Goal: Task Accomplishment & Management: Complete application form

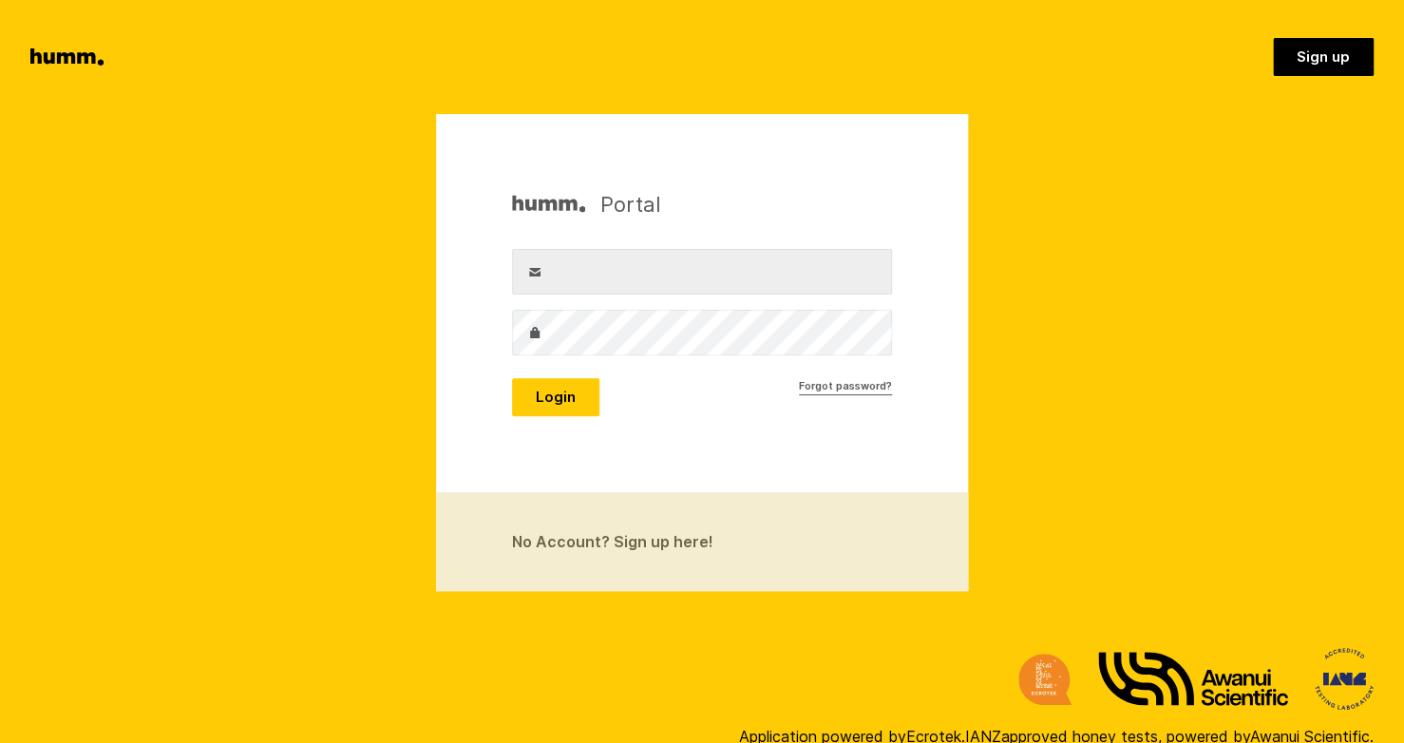
click at [551, 293] on label "Username" at bounding box center [535, 272] width 46 height 46
click at [551, 293] on input "Username" at bounding box center [702, 272] width 380 height 46
type input "richard.evatt@waihekehoney.co.nz"
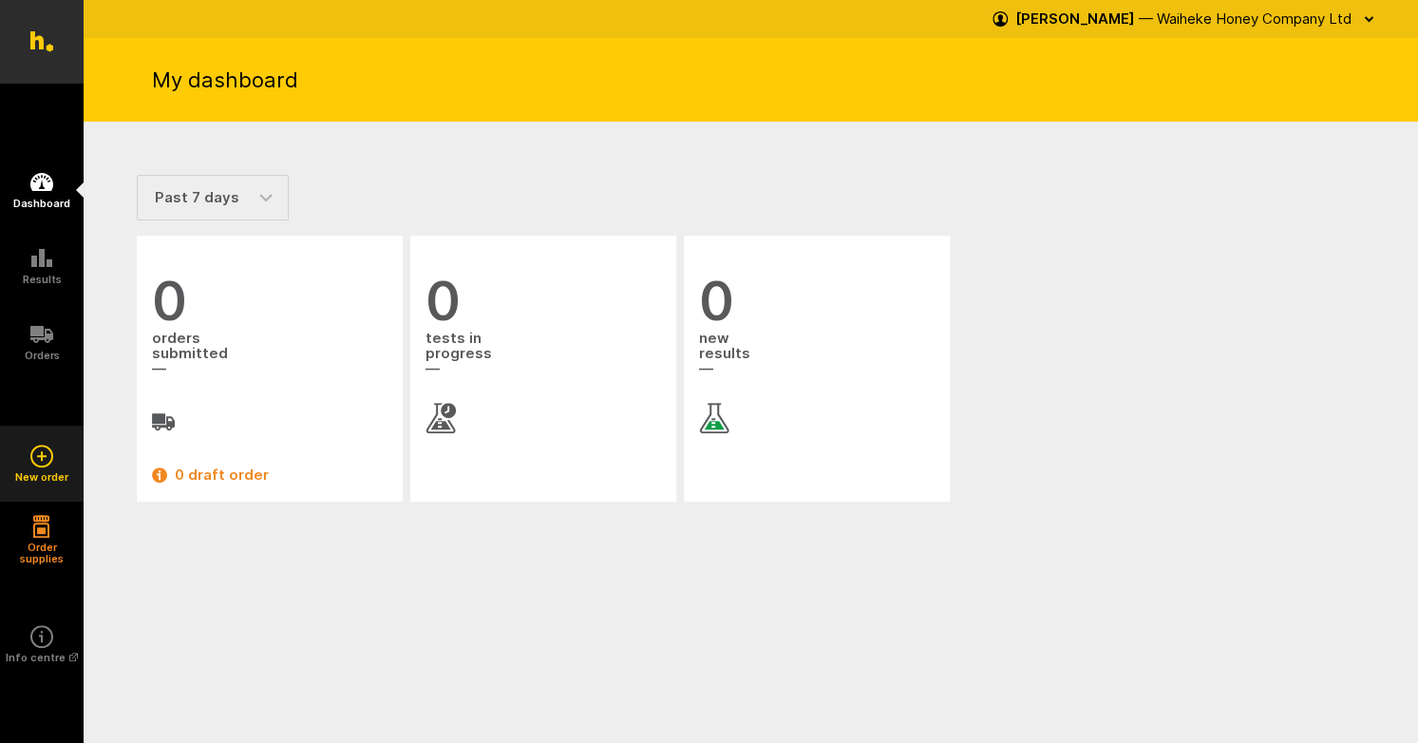
click at [41, 463] on icon at bounding box center [41, 455] width 23 height 23
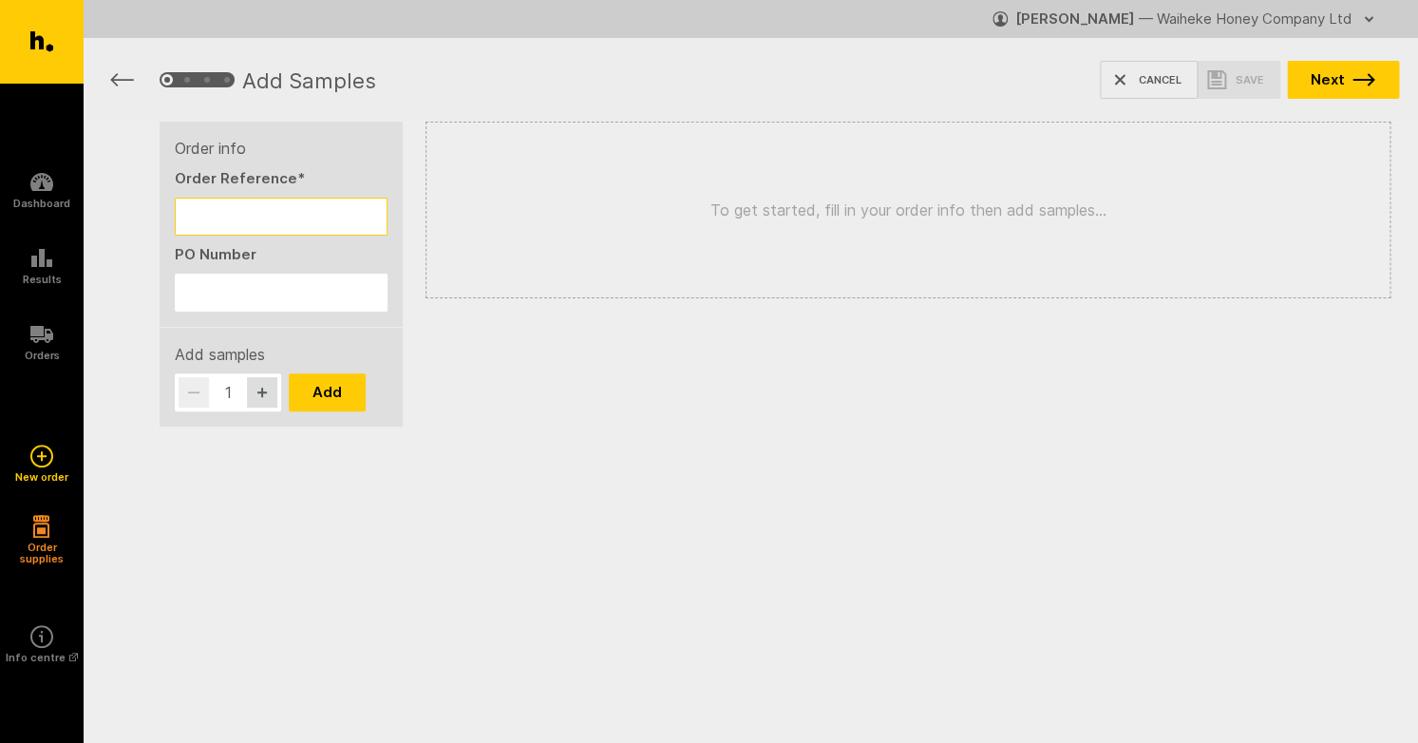
click at [208, 218] on input "Order Reference *" at bounding box center [281, 217] width 213 height 38
type input "WHC Neil"
click at [198, 305] on input "PO Number" at bounding box center [281, 293] width 213 height 38
click at [264, 296] on input "MAN Drum 7" at bounding box center [281, 293] width 213 height 38
click at [255, 292] on input "MAN D7" at bounding box center [281, 293] width 213 height 38
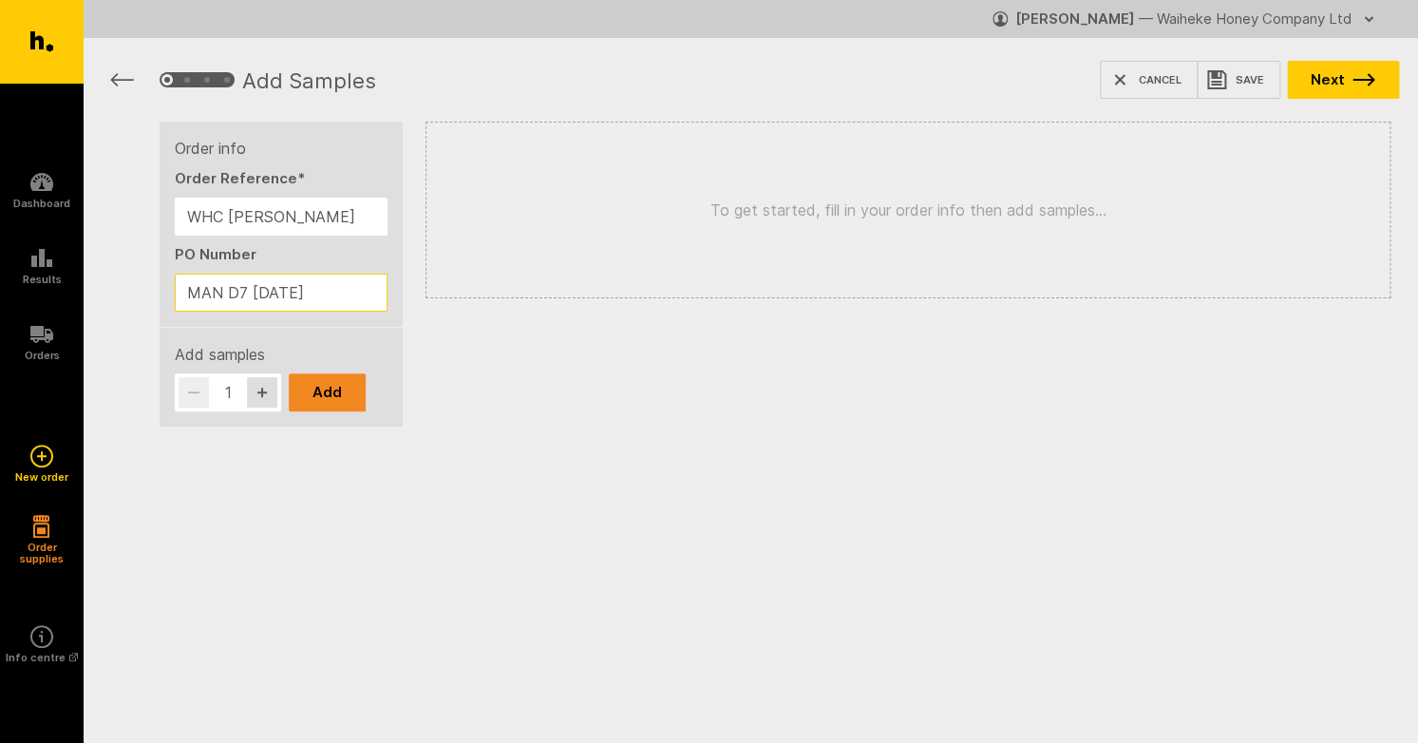
type input "MAN D7 07/02/25"
click at [322, 396] on button "Add" at bounding box center [327, 392] width 77 height 38
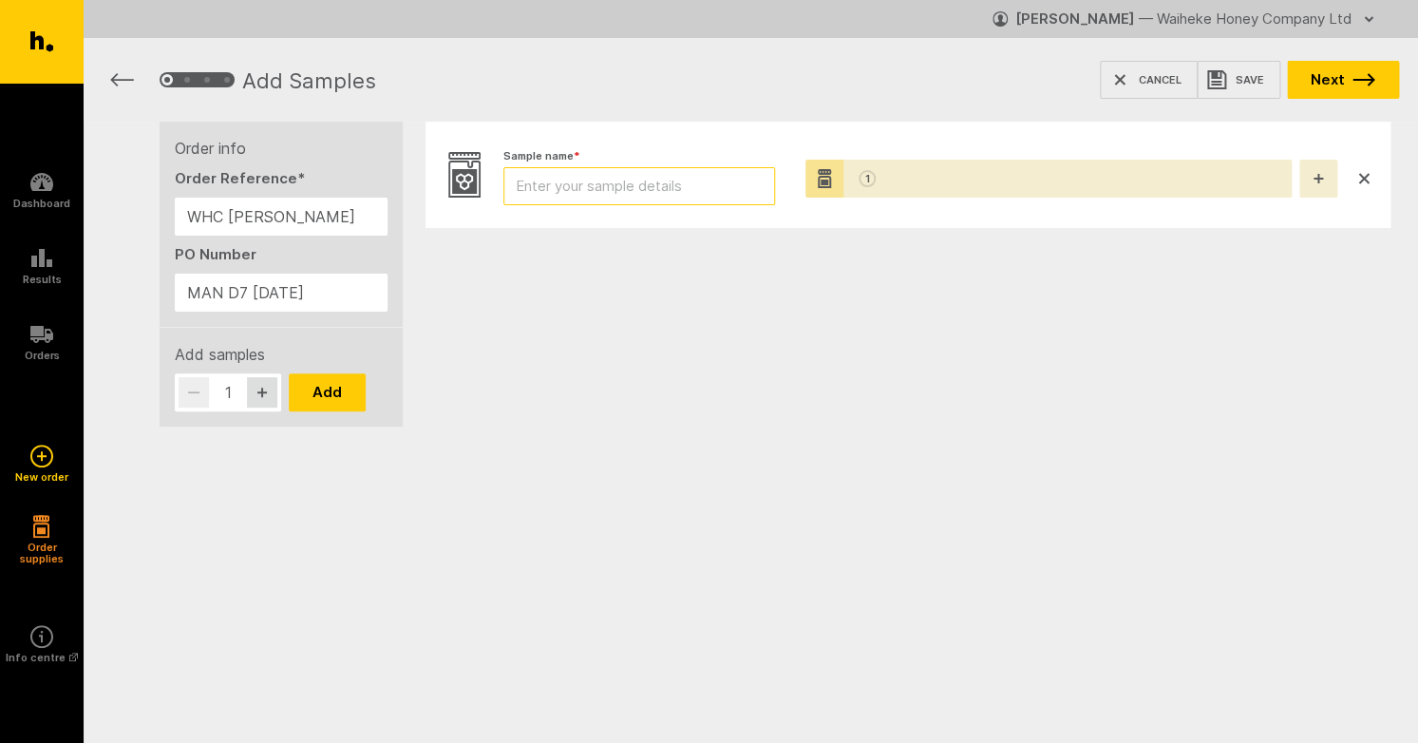
click at [543, 186] on input "Sample name *" at bounding box center [639, 186] width 272 height 38
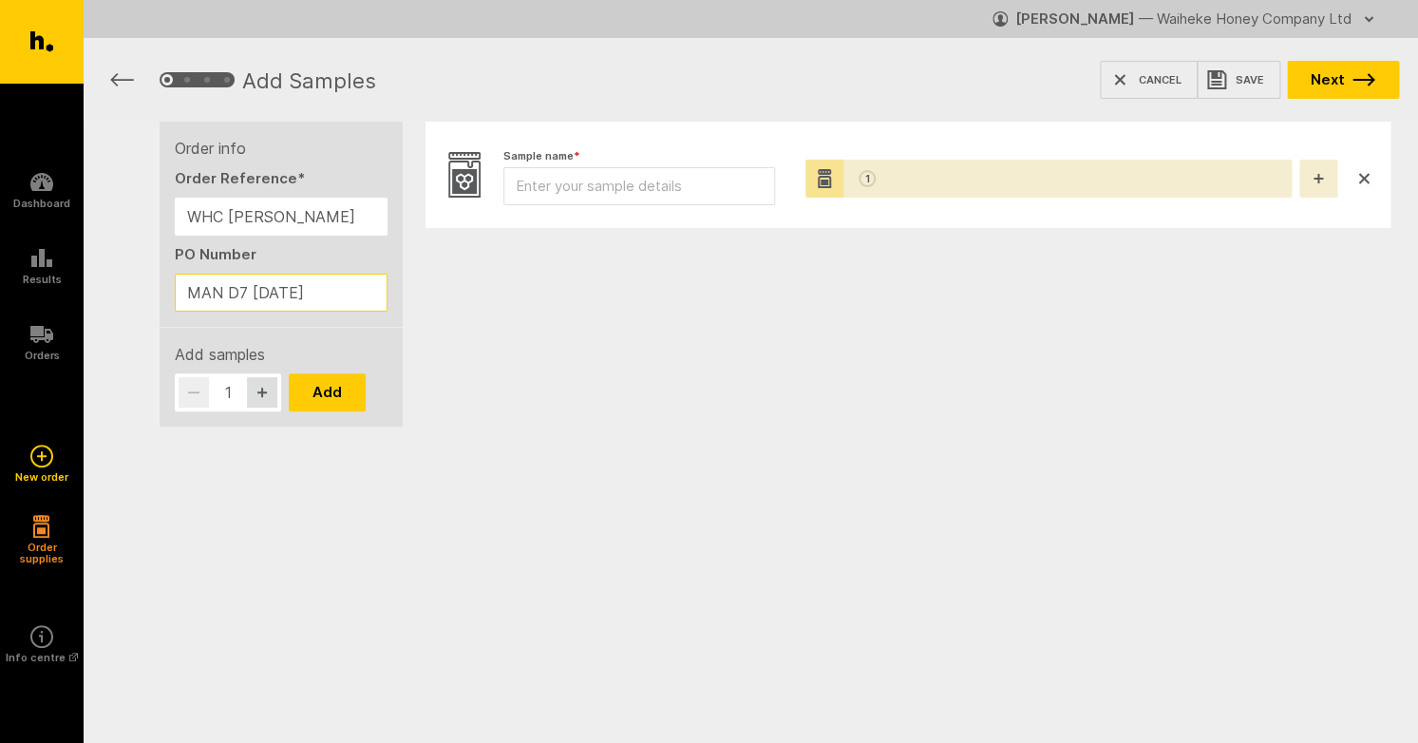
drag, startPoint x: 318, startPoint y: 293, endPoint x: 182, endPoint y: 294, distance: 135.8
click at [182, 294] on input "MAN D7 07/02/25" at bounding box center [281, 293] width 213 height 38
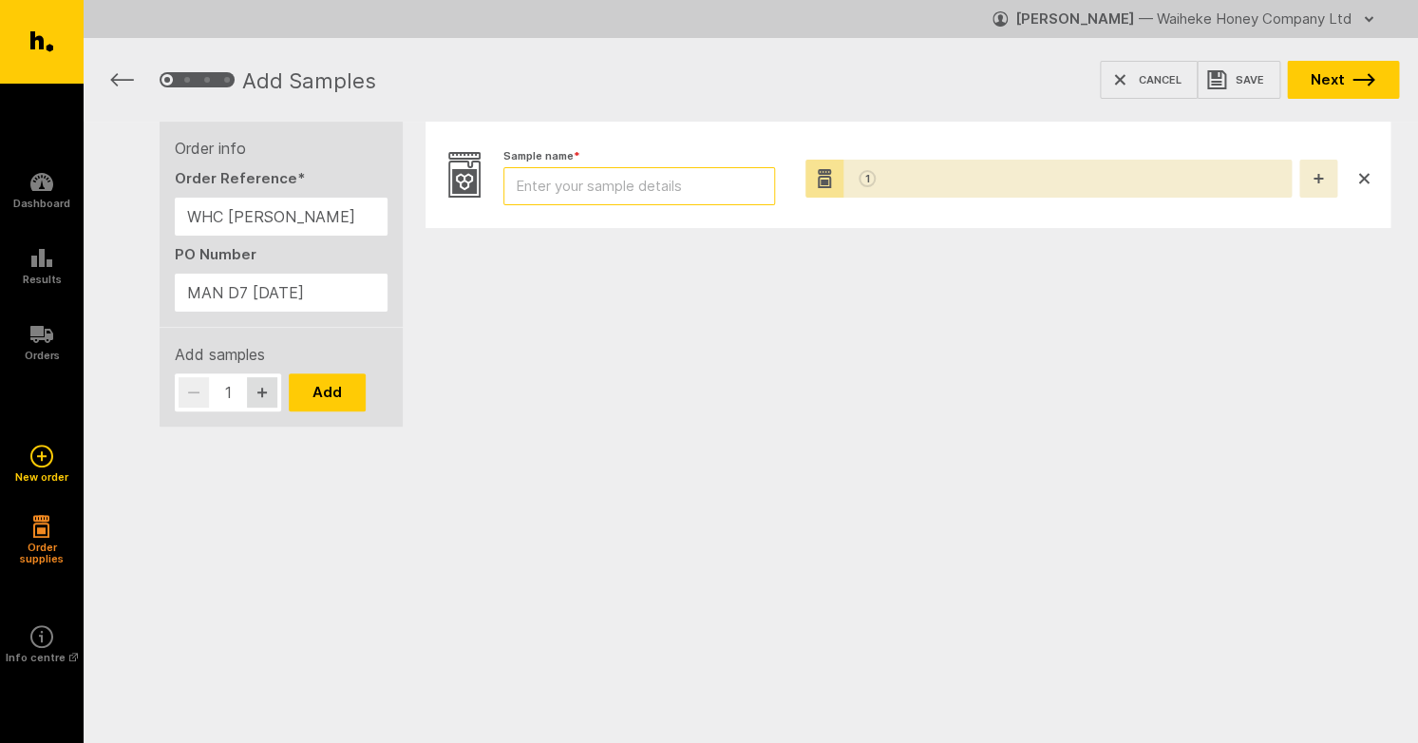
click at [526, 182] on input "Sample name *" at bounding box center [639, 186] width 272 height 38
paste input "MAN D7 07/02/25"
type input "MAN D7 07/02/25"
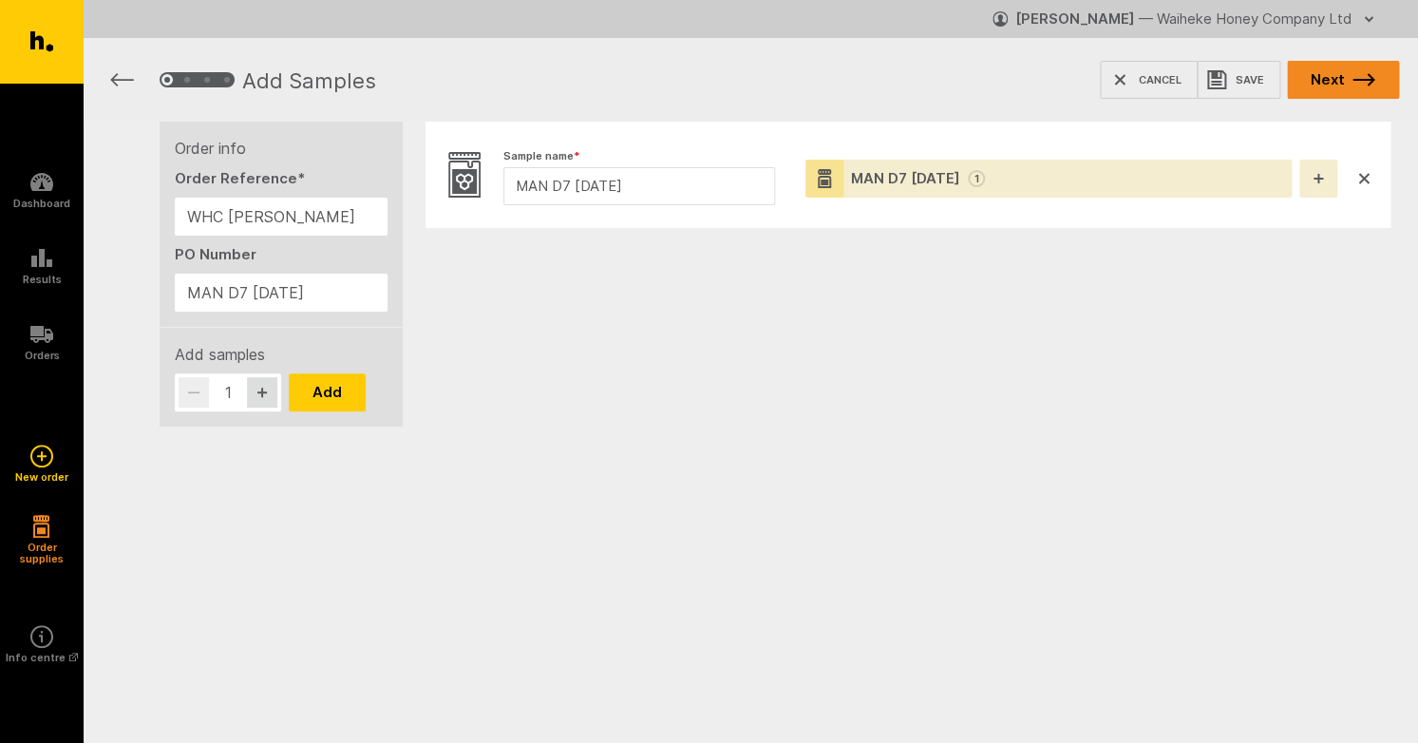
click at [1348, 83] on button "Next" at bounding box center [1343, 80] width 112 height 38
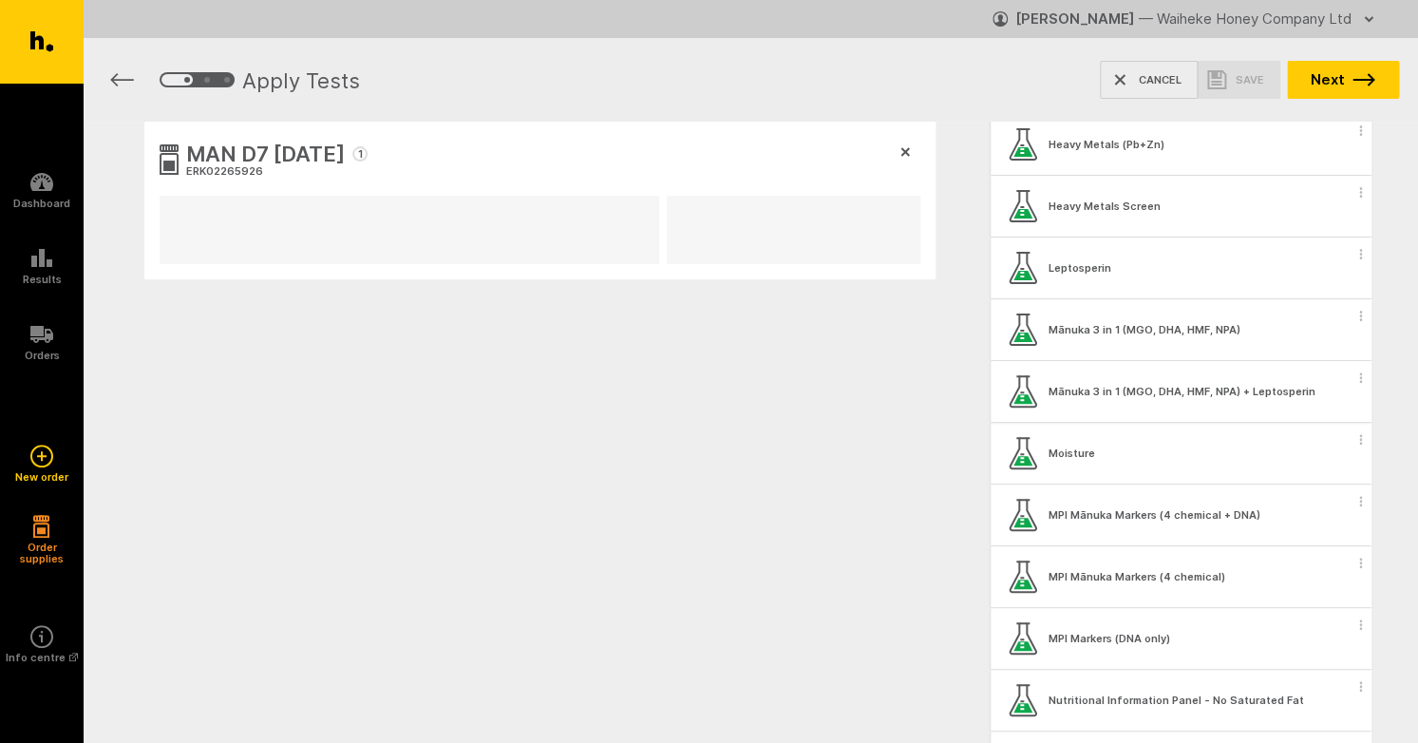
scroll to position [1611, 0]
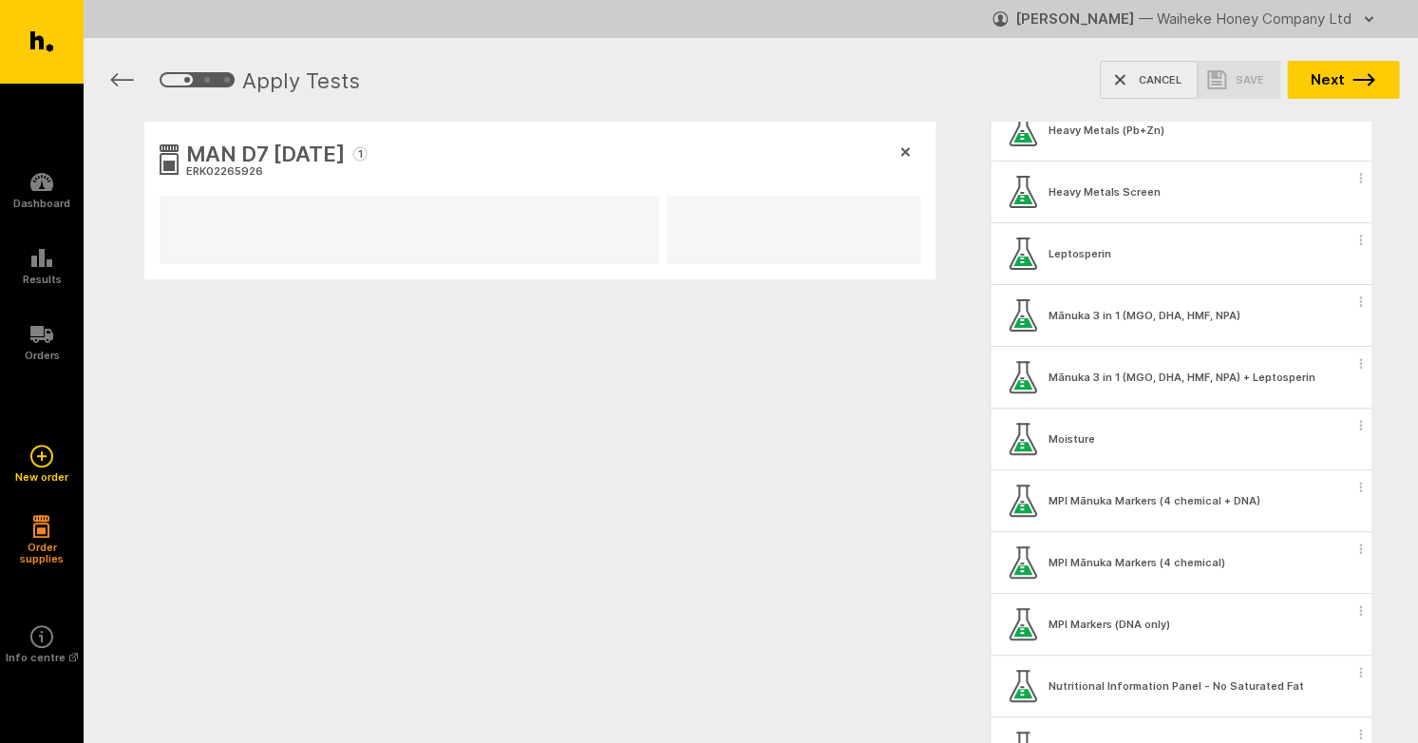
click at [1104, 380] on div "Mānuka 3 in 1 (MGO, DHA, HMF, NPA) + Leptosperin" at bounding box center [1181, 376] width 267 height 11
click at [1350, 361] on span "button" at bounding box center [1359, 363] width 19 height 28
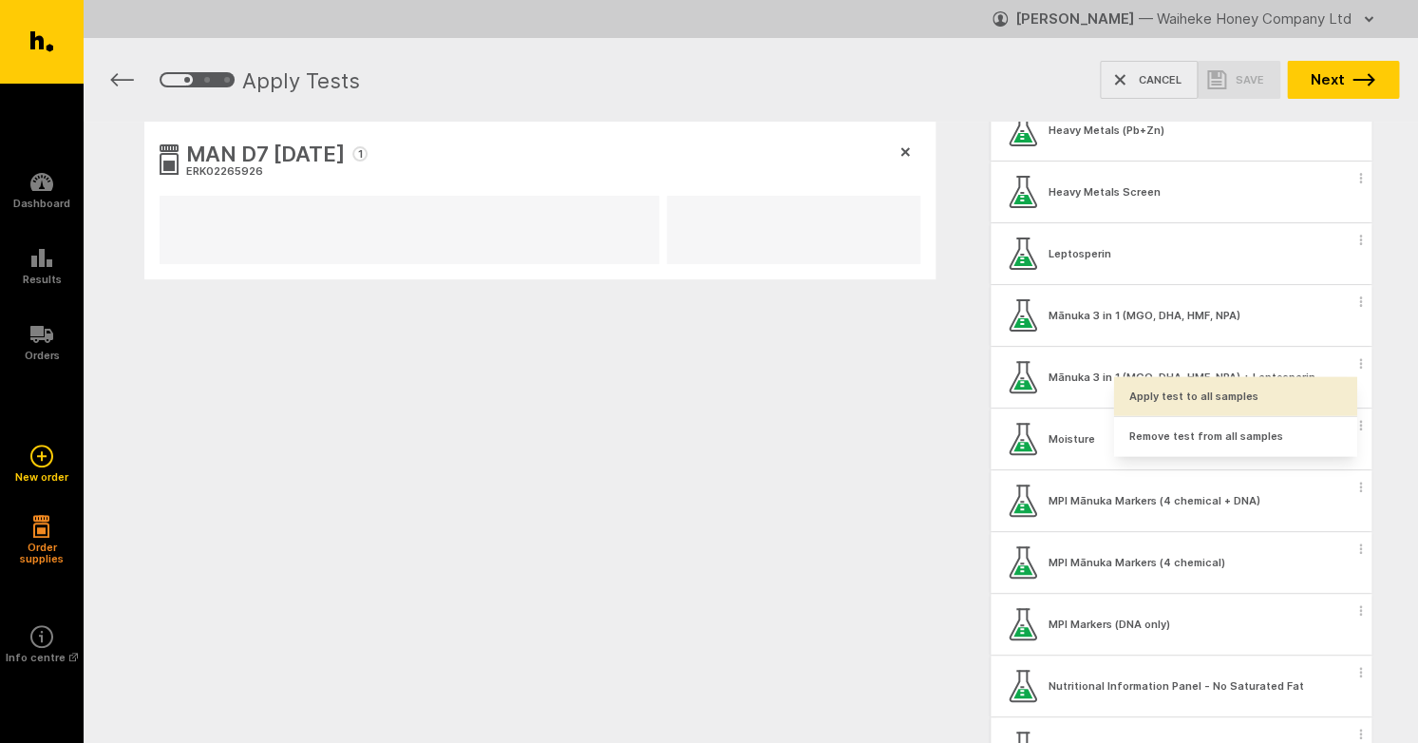
click at [1245, 395] on button "Apply test to all samples" at bounding box center [1235, 396] width 243 height 39
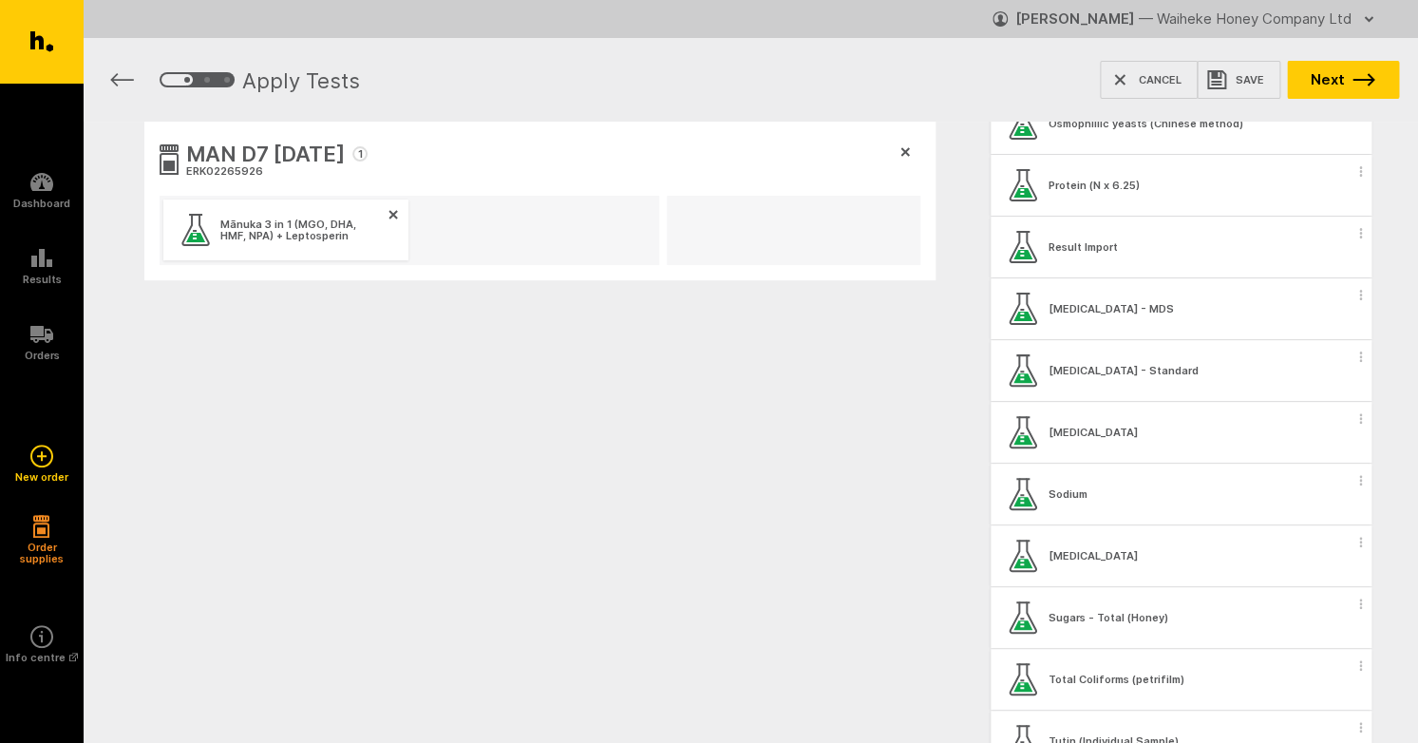
scroll to position [1907, 0]
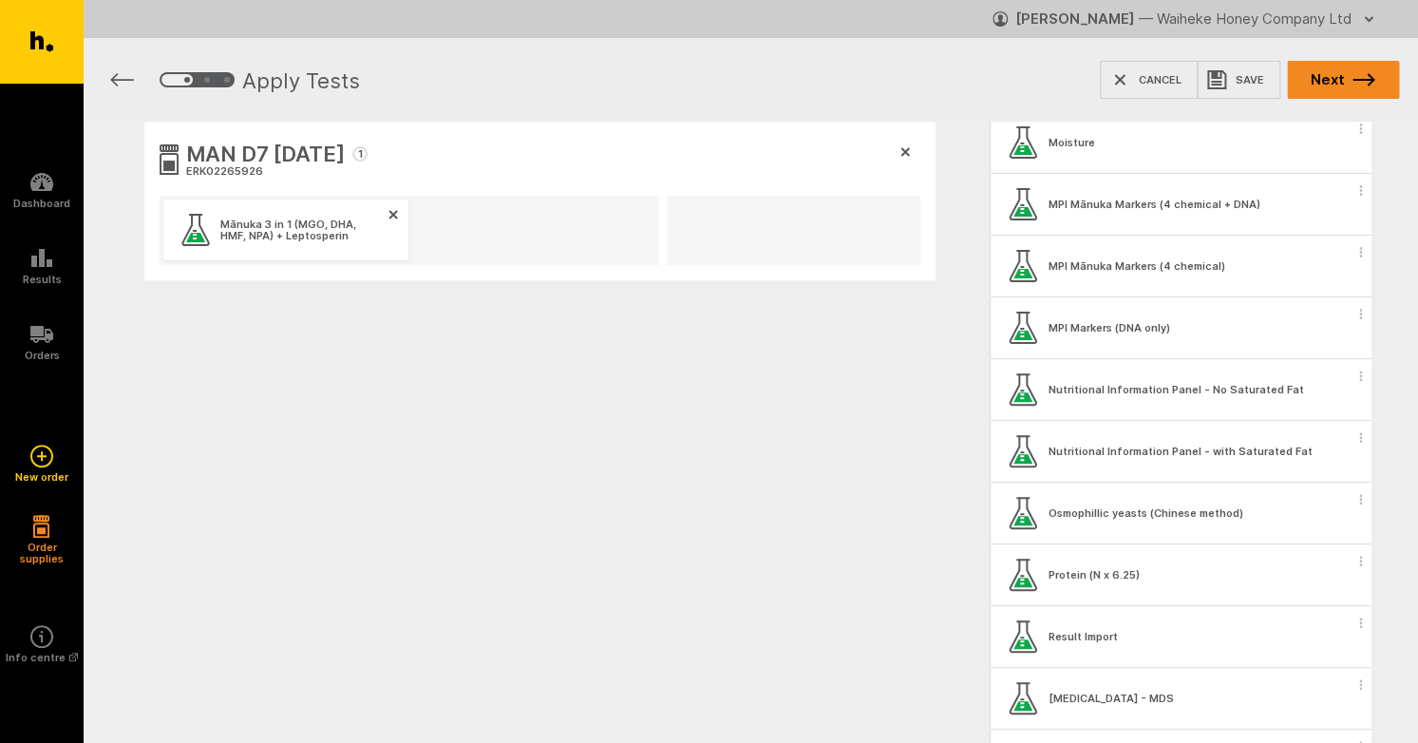
click at [1330, 74] on button "Next" at bounding box center [1343, 80] width 112 height 38
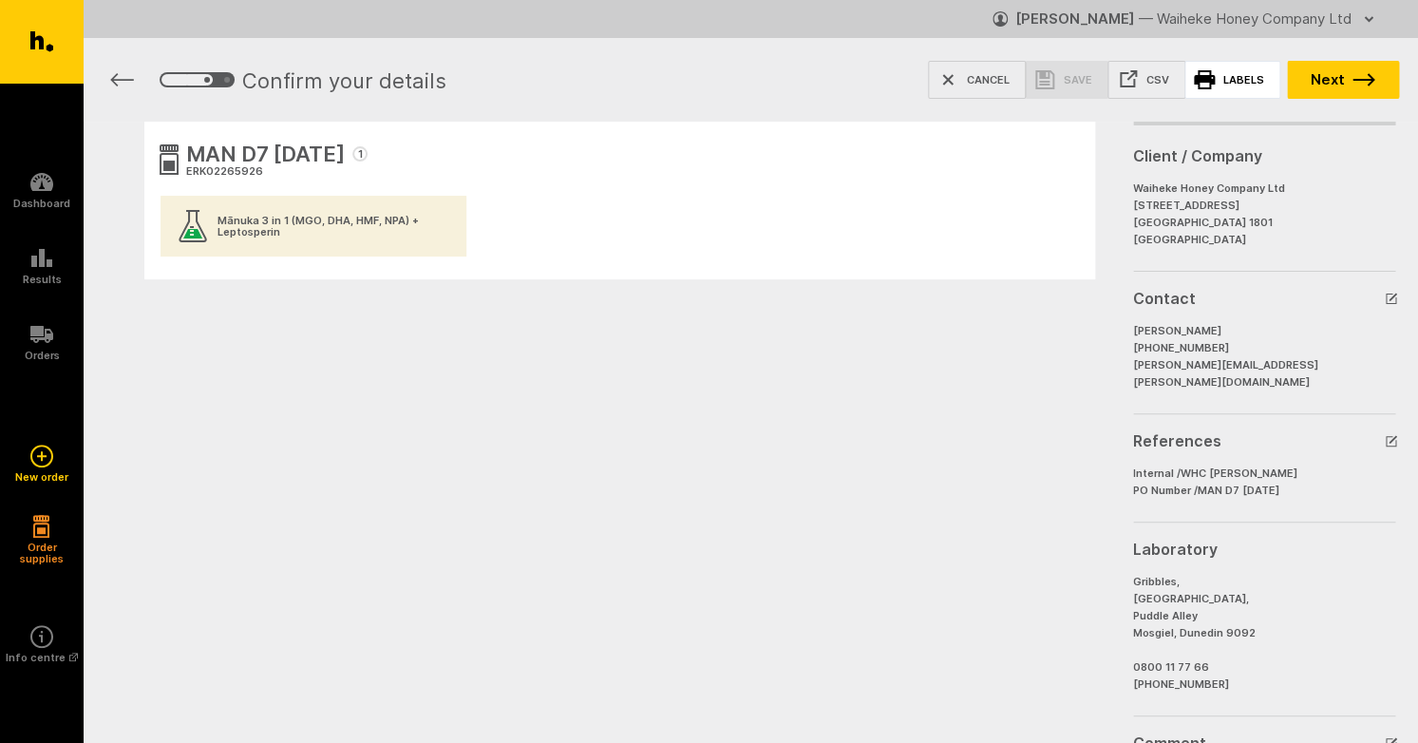
click at [1242, 83] on link "Labels" at bounding box center [1232, 80] width 96 height 38
click at [1322, 88] on button "Next" at bounding box center [1343, 80] width 112 height 38
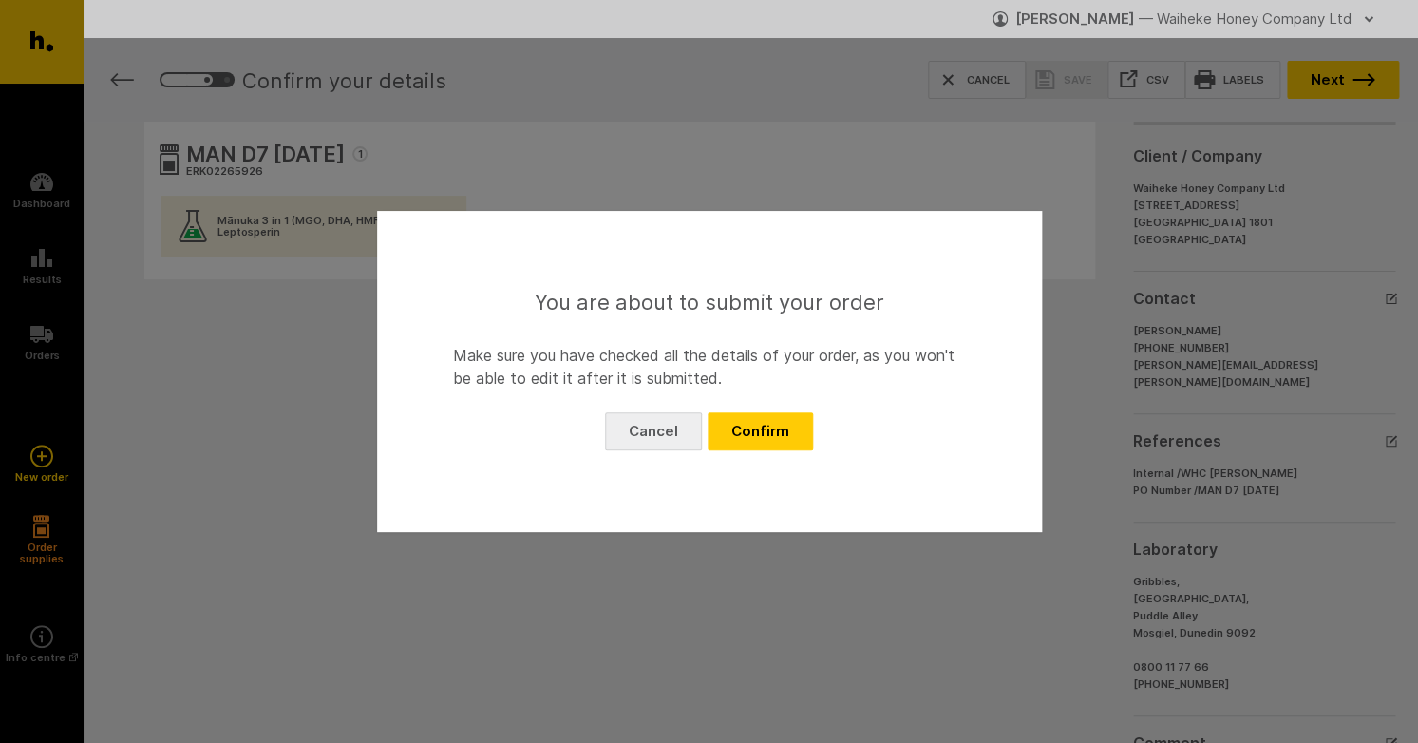
click at [638, 440] on button "Cancel" at bounding box center [653, 431] width 97 height 38
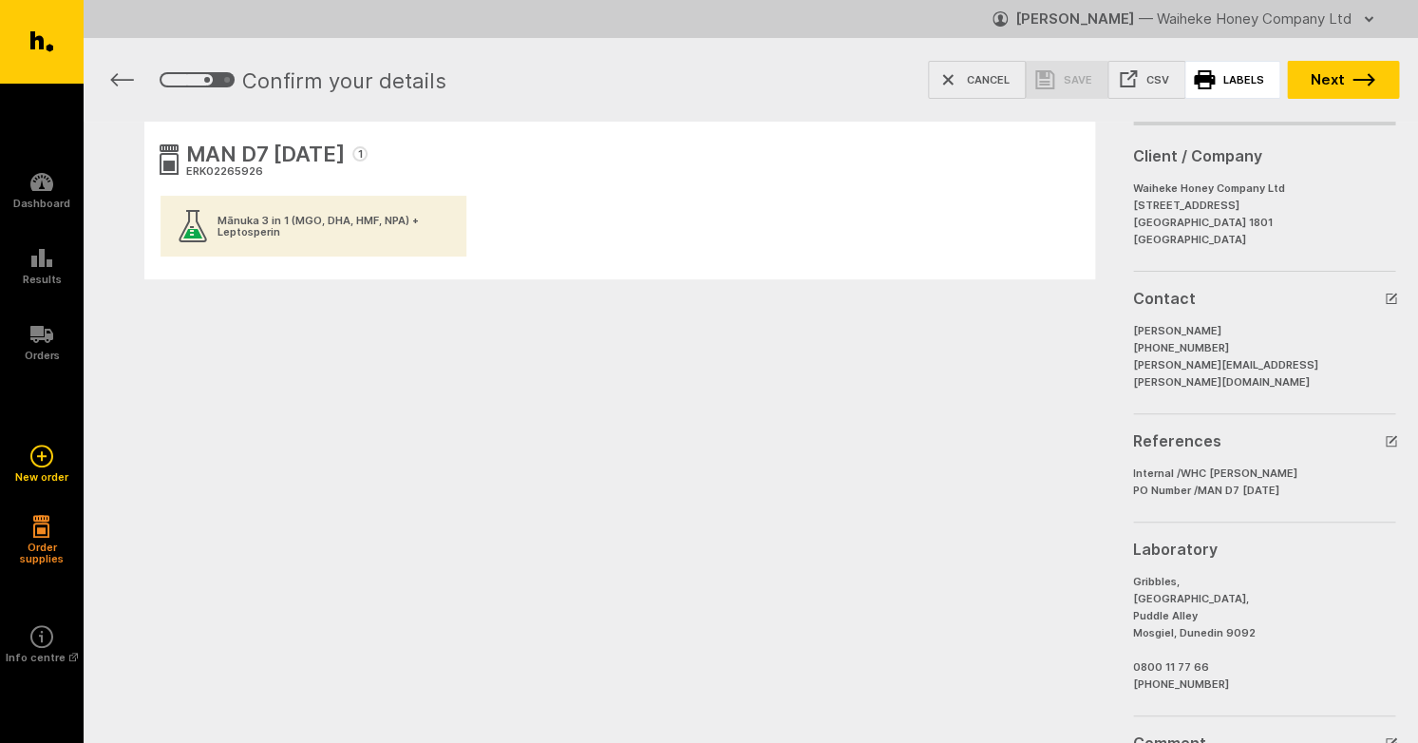
click at [1246, 84] on link "Labels" at bounding box center [1232, 80] width 96 height 38
click at [1317, 81] on button "Next" at bounding box center [1343, 80] width 112 height 38
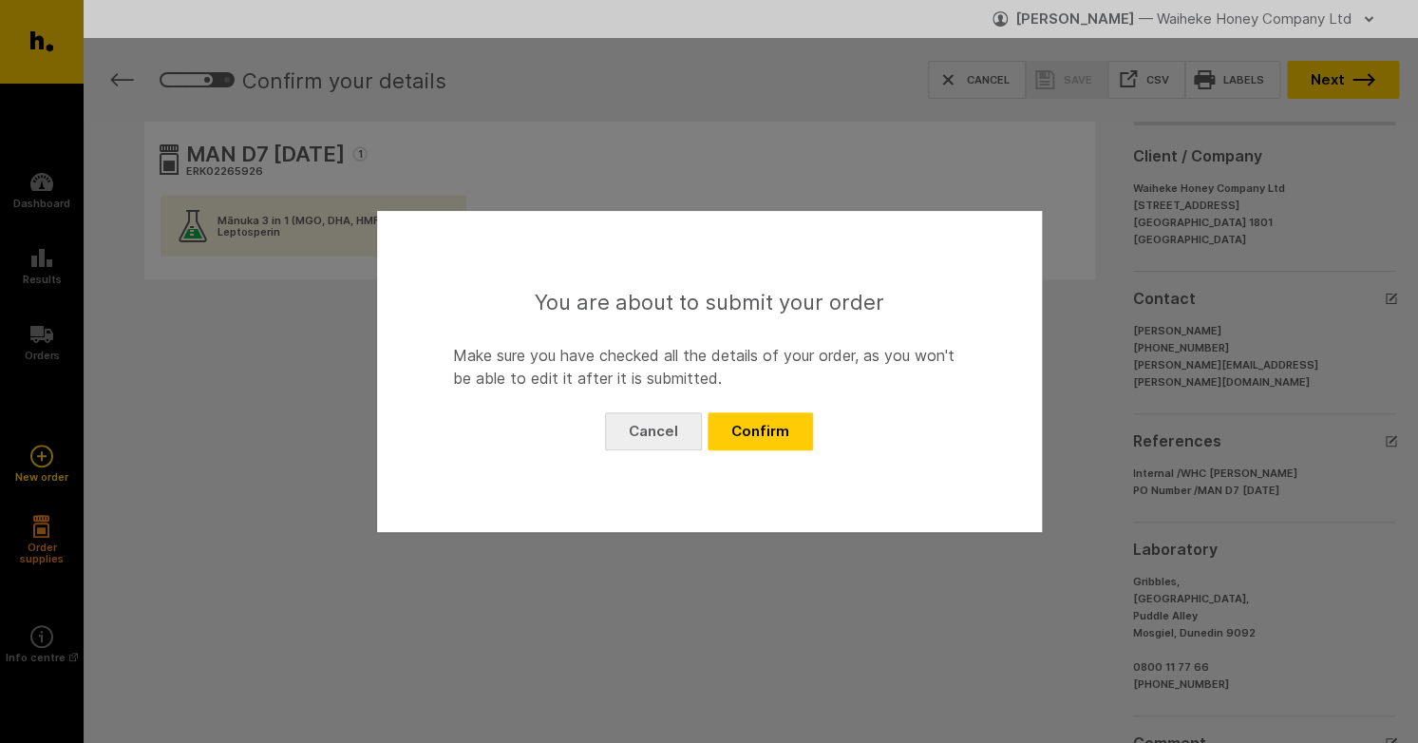
click at [638, 444] on button "Cancel" at bounding box center [653, 431] width 97 height 38
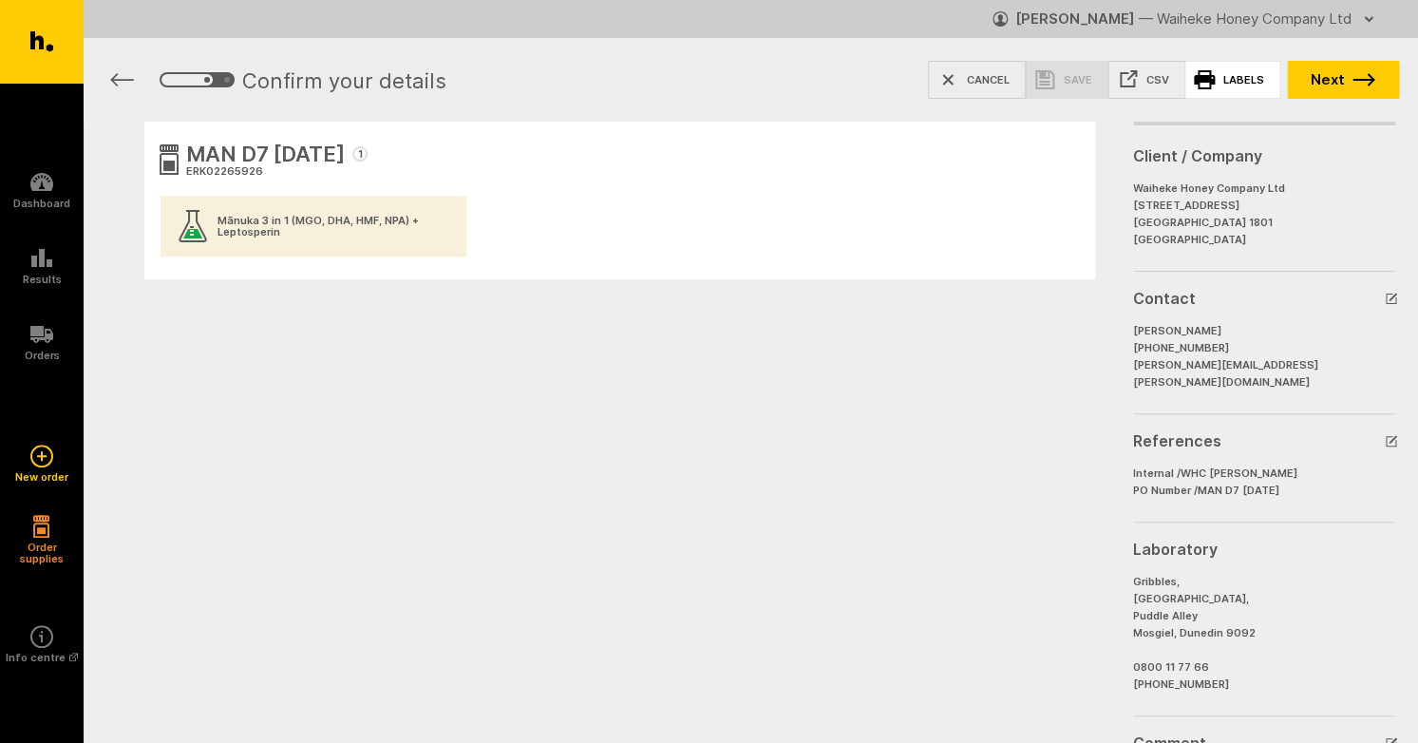
click at [1231, 85] on link "Labels" at bounding box center [1232, 80] width 96 height 38
click at [201, 76] on li "3" at bounding box center [203, 79] width 20 height 11
click at [222, 81] on icon "4" at bounding box center [226, 79] width 11 height 11
click at [1339, 85] on button "Next" at bounding box center [1343, 80] width 112 height 38
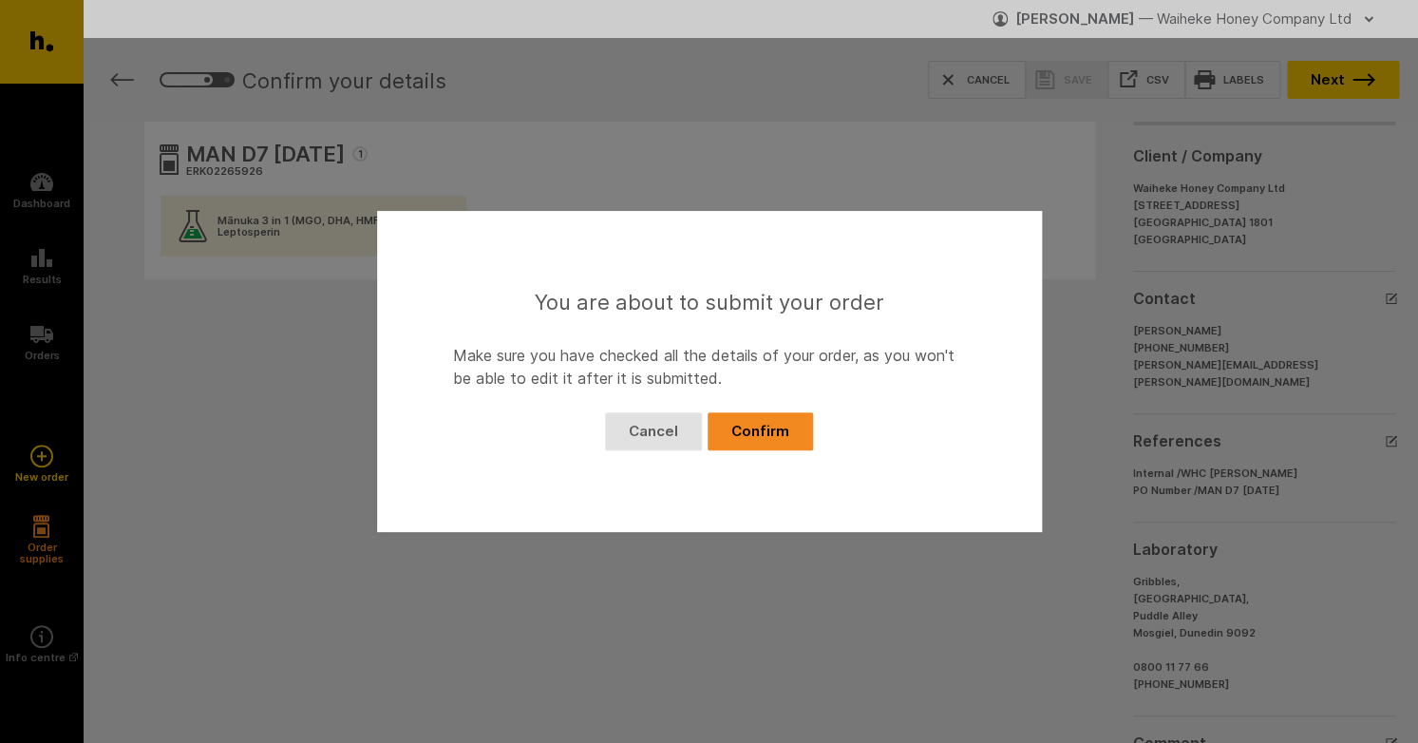
click at [768, 432] on button "Confirm" at bounding box center [760, 431] width 105 height 38
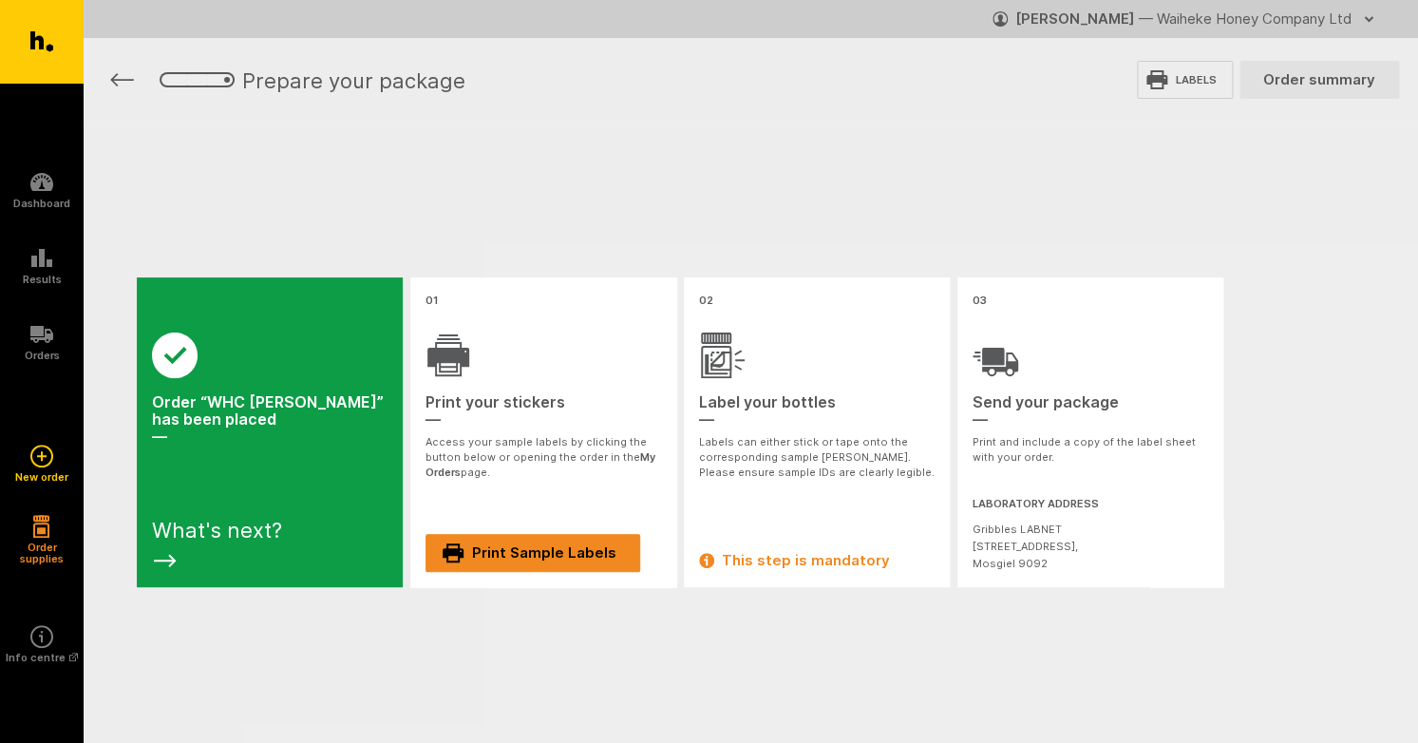
click at [536, 549] on link "Print Sample Labels" at bounding box center [532, 553] width 215 height 38
click at [535, 557] on link "Print Sample Labels" at bounding box center [532, 553] width 215 height 38
